Goal: Information Seeking & Learning: Learn about a topic

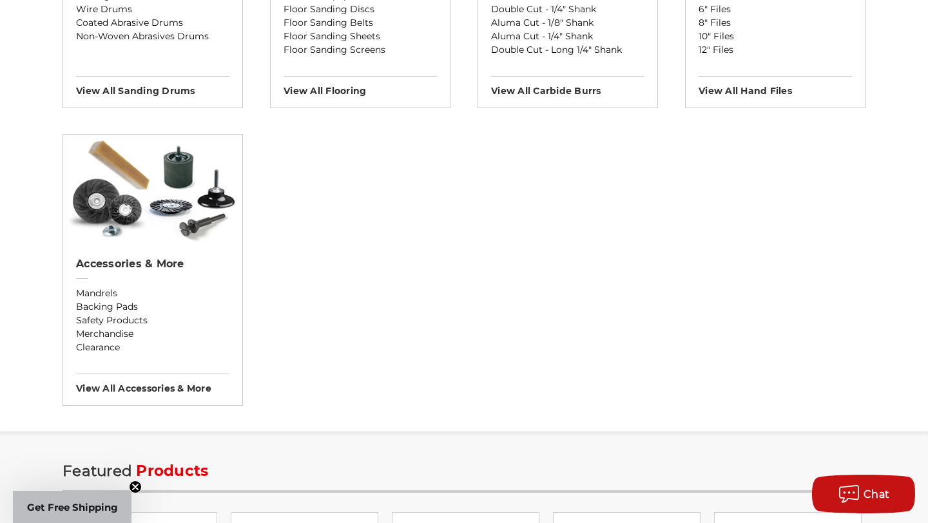
scroll to position [1424, 0]
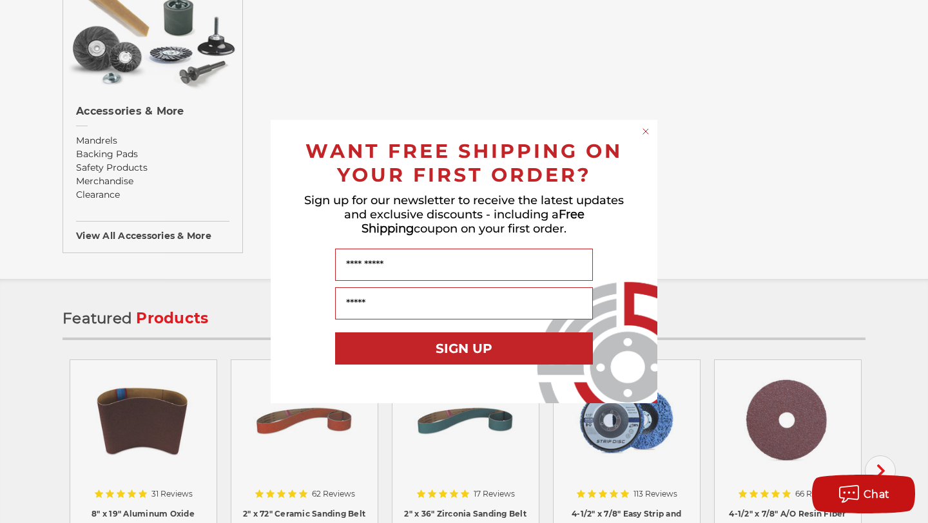
click at [642, 131] on circle "Close dialog" at bounding box center [646, 132] width 12 height 12
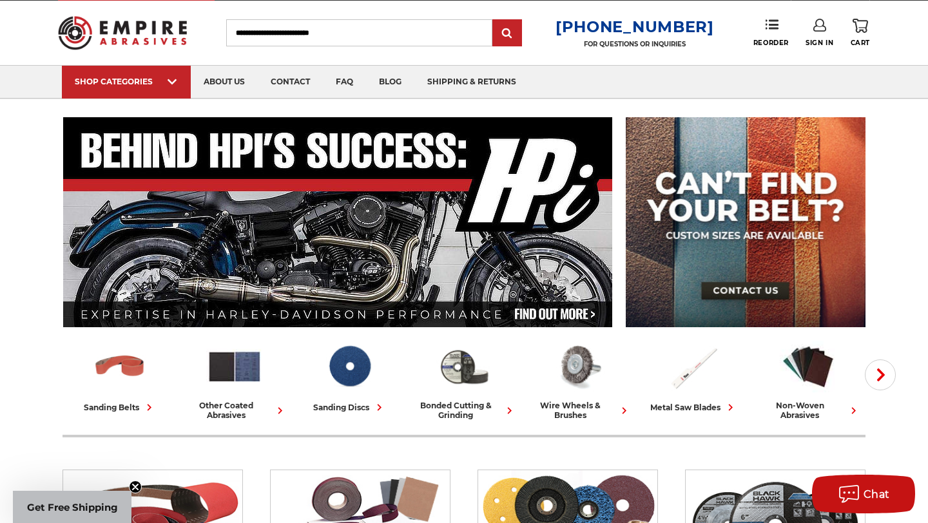
scroll to position [0, 0]
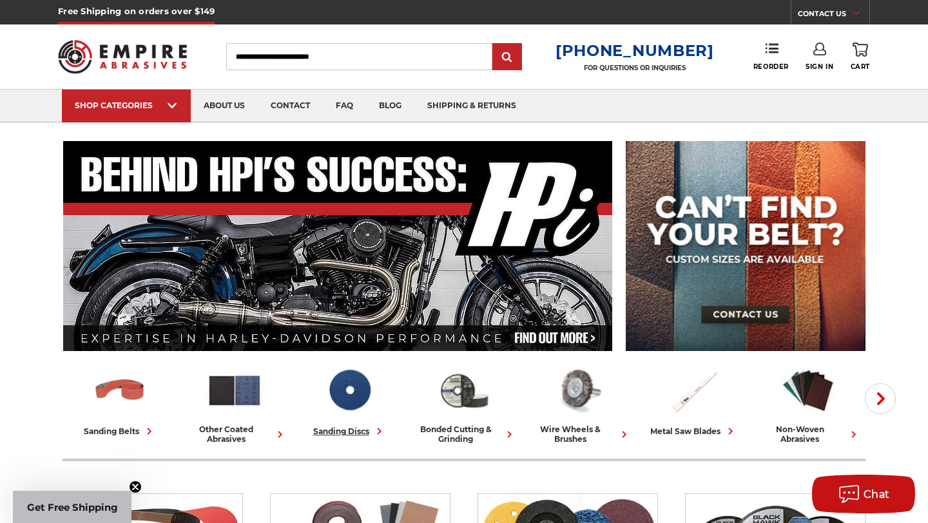
click at [372, 428] on span at bounding box center [377, 431] width 17 height 14
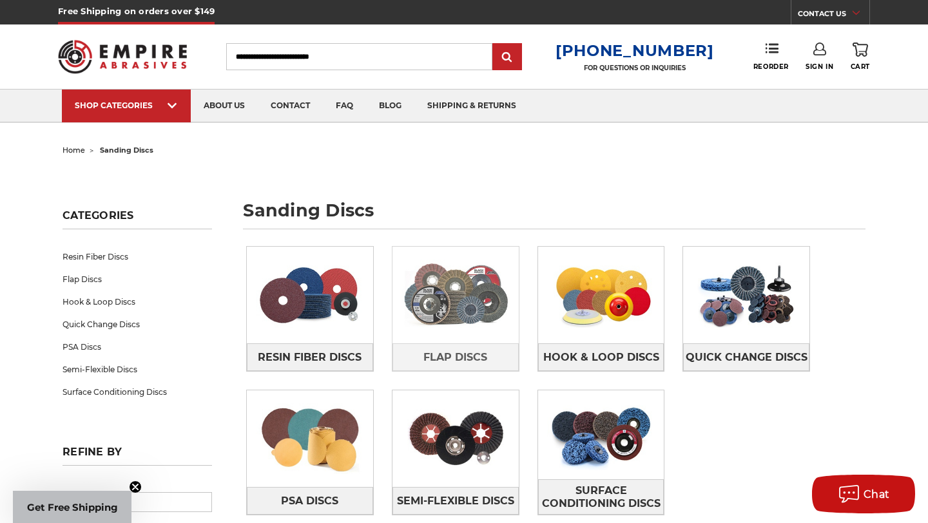
click at [444, 314] on img at bounding box center [455, 295] width 126 height 89
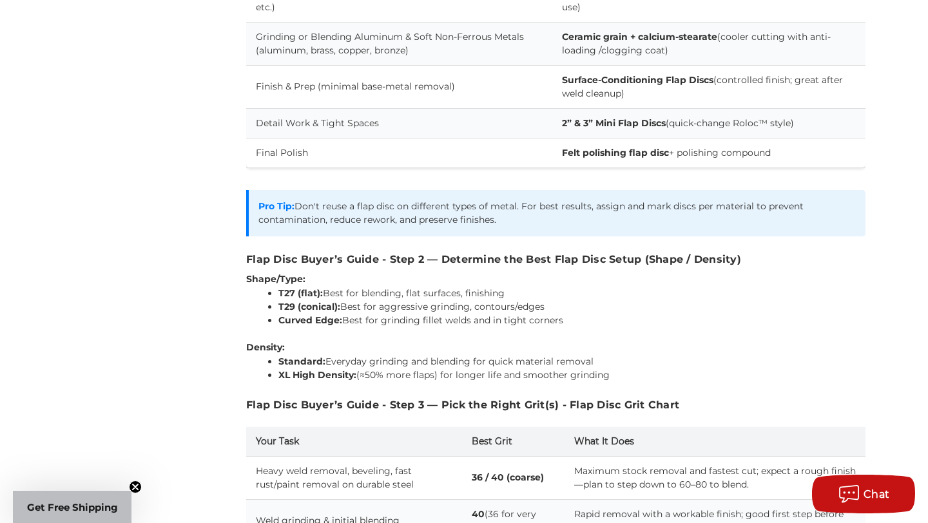
scroll to position [1467, 0]
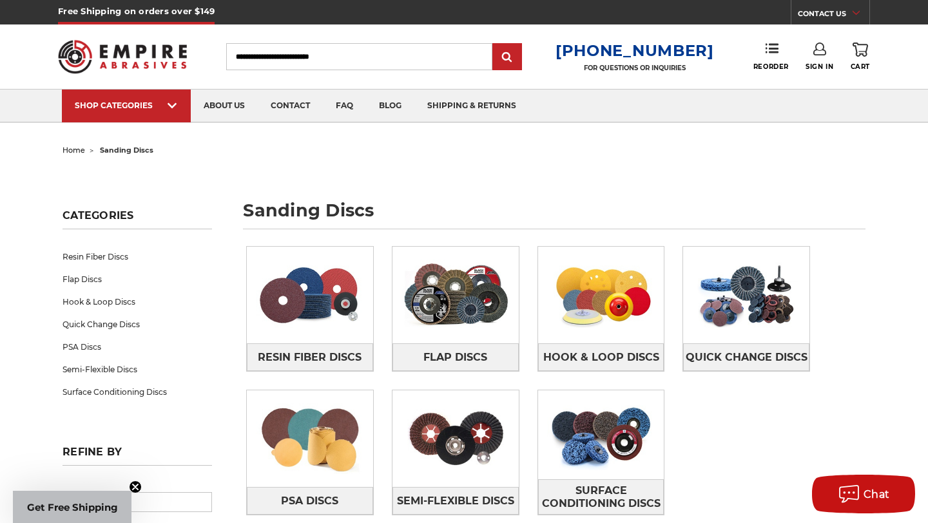
click at [386, 59] on input "Search" at bounding box center [359, 56] width 266 height 27
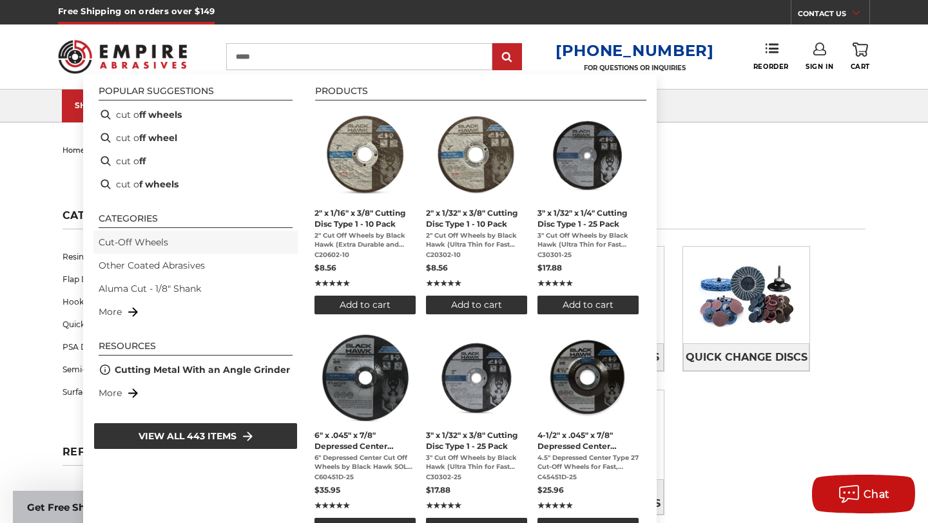
type input "*****"
click at [175, 247] on li "Cut-Off Wheels" at bounding box center [195, 242] width 204 height 23
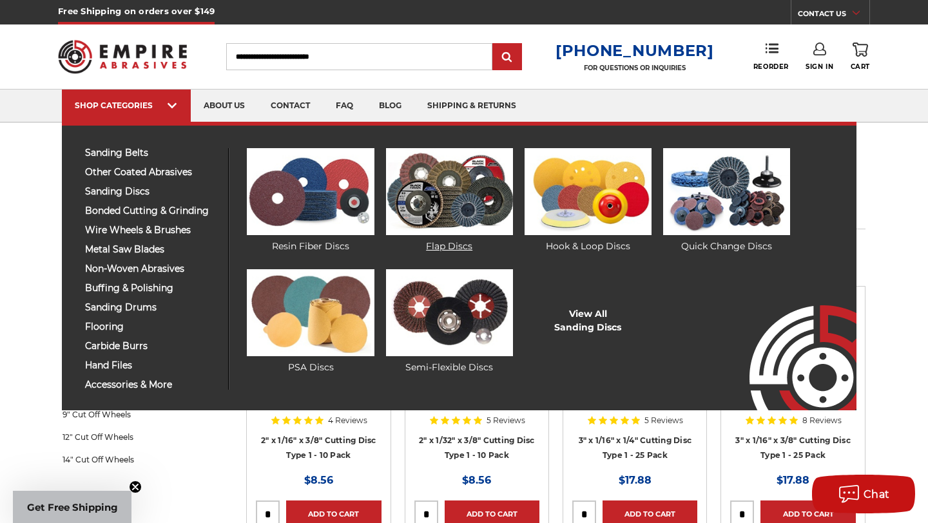
click at [442, 223] on img at bounding box center [449, 191] width 127 height 87
